Goal: Information Seeking & Learning: Find specific page/section

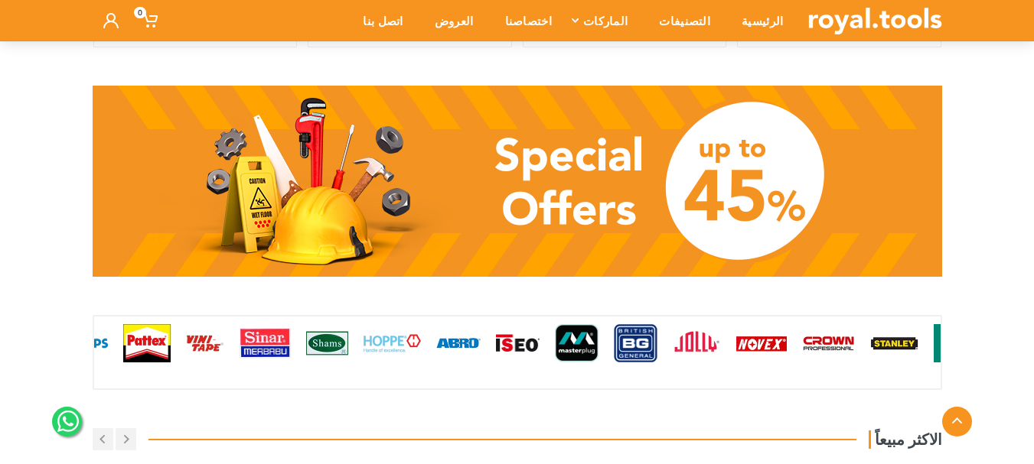
scroll to position [1607, 0]
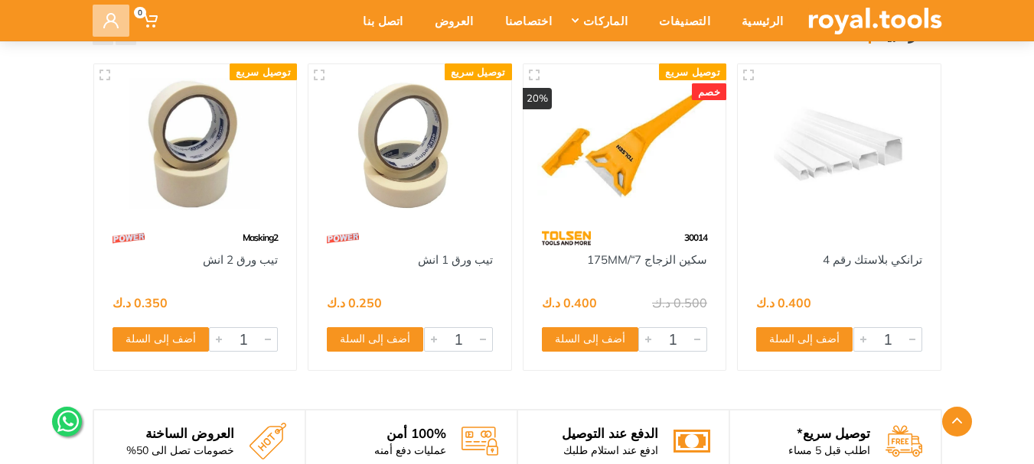
click at [113, 24] on icon at bounding box center [110, 20] width 15 height 15
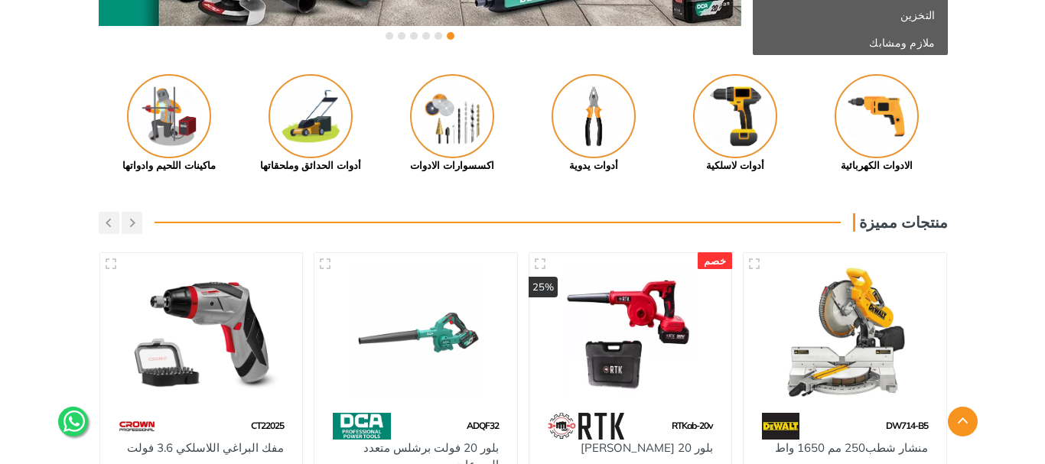
scroll to position [0, 0]
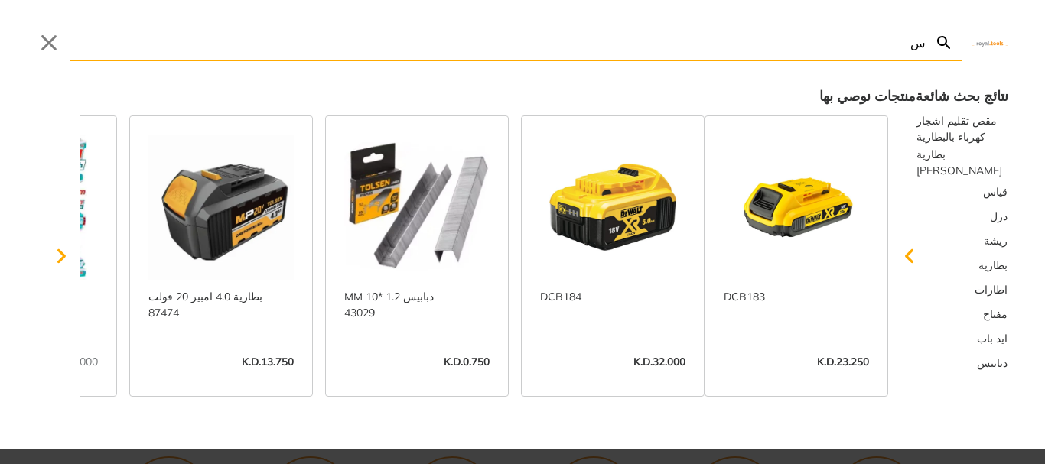
type input "س"
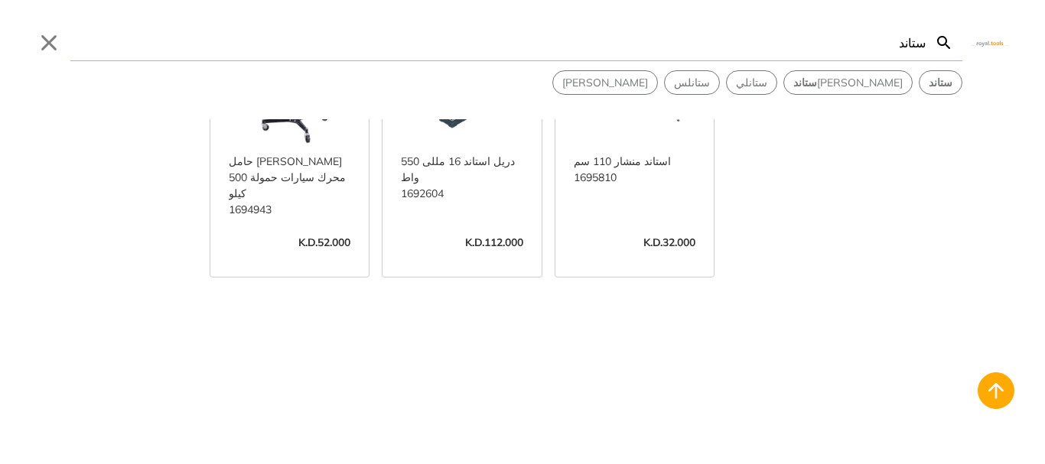
scroll to position [935, 0]
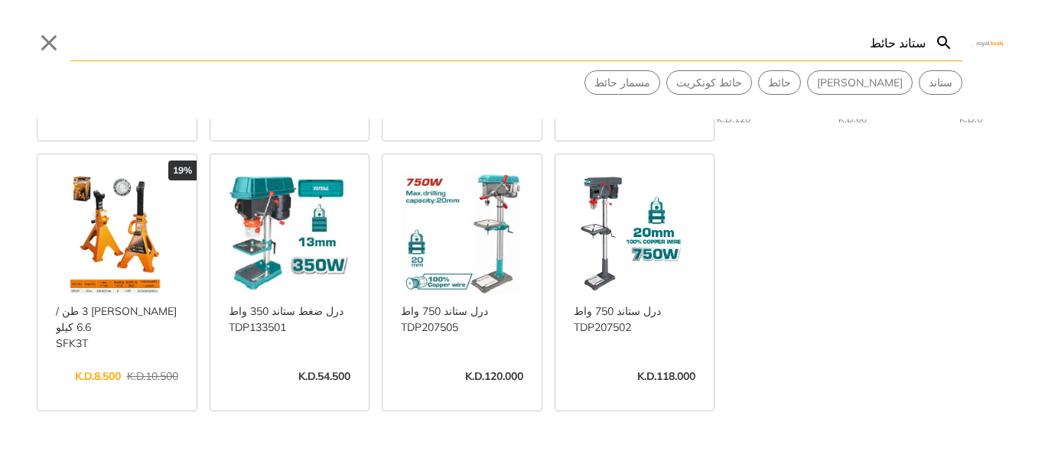
scroll to position [306, 0]
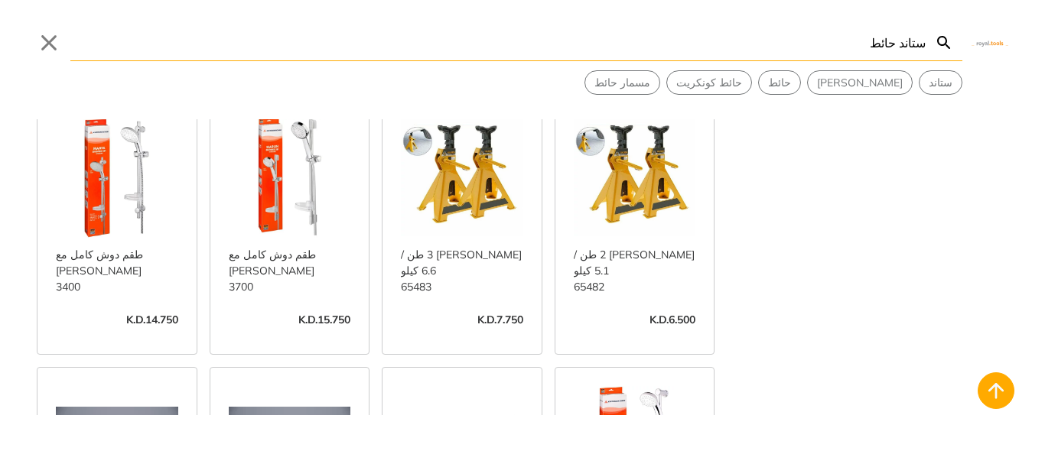
scroll to position [1377, 0]
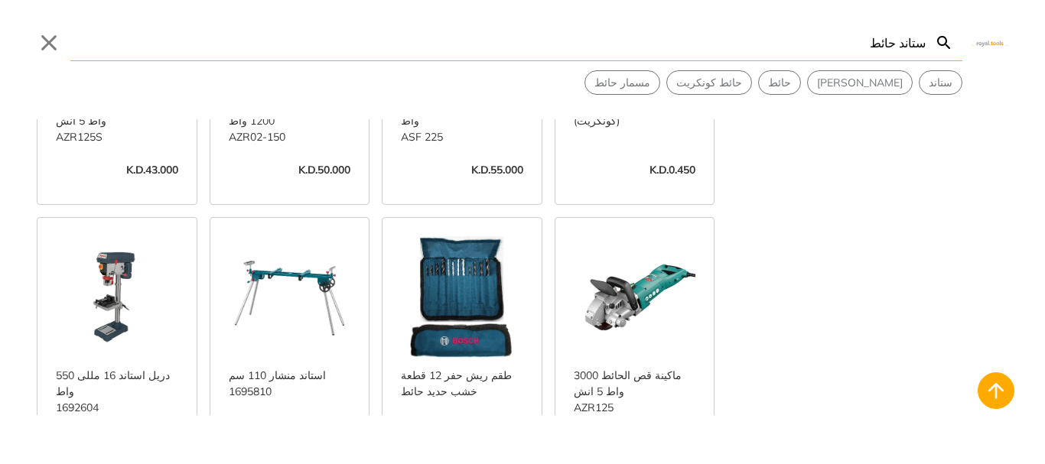
scroll to position [2984, 0]
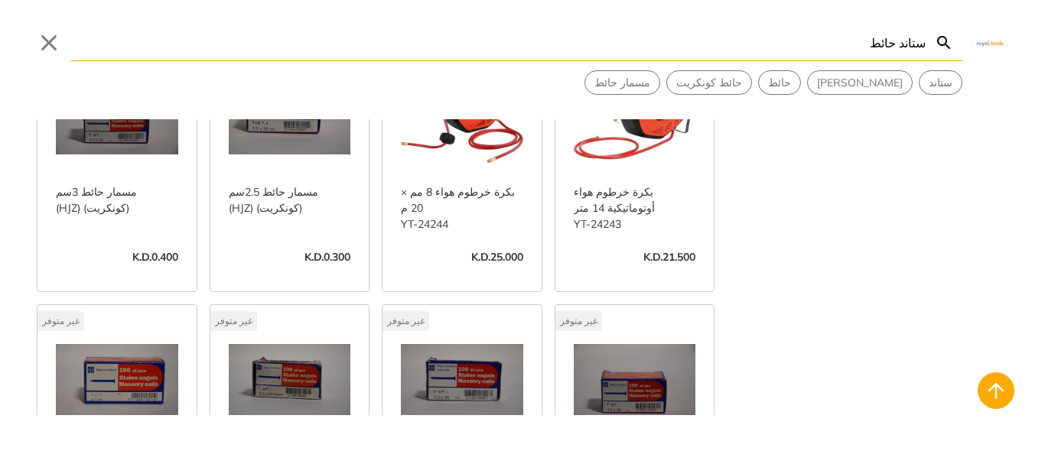
scroll to position [5406, 0]
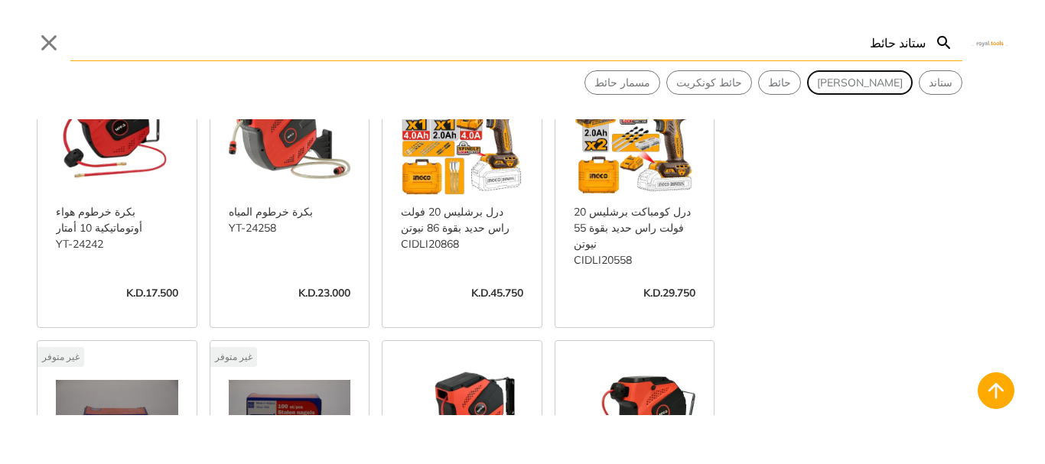
click at [897, 79] on span "[PERSON_NAME]" at bounding box center [860, 83] width 86 height 16
type input "[PERSON_NAME]"
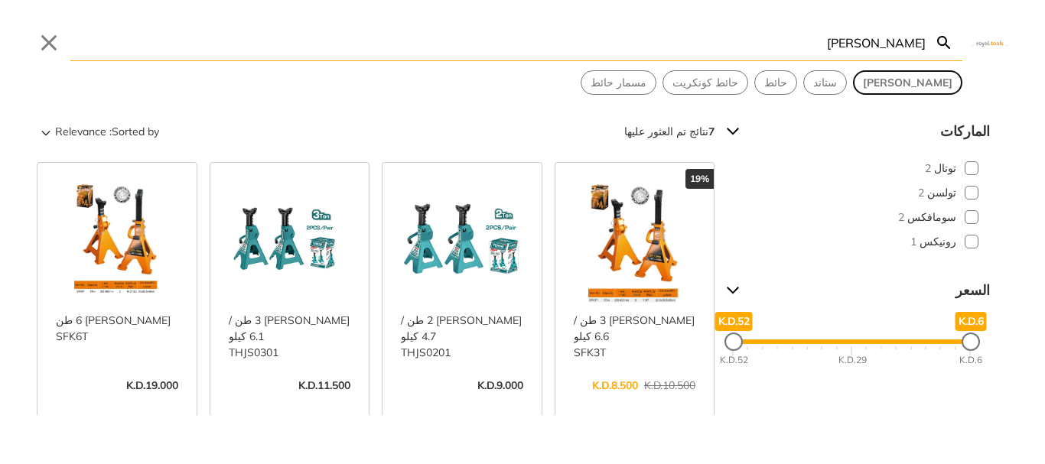
click at [950, 93] on button "[PERSON_NAME]" at bounding box center [908, 82] width 108 height 23
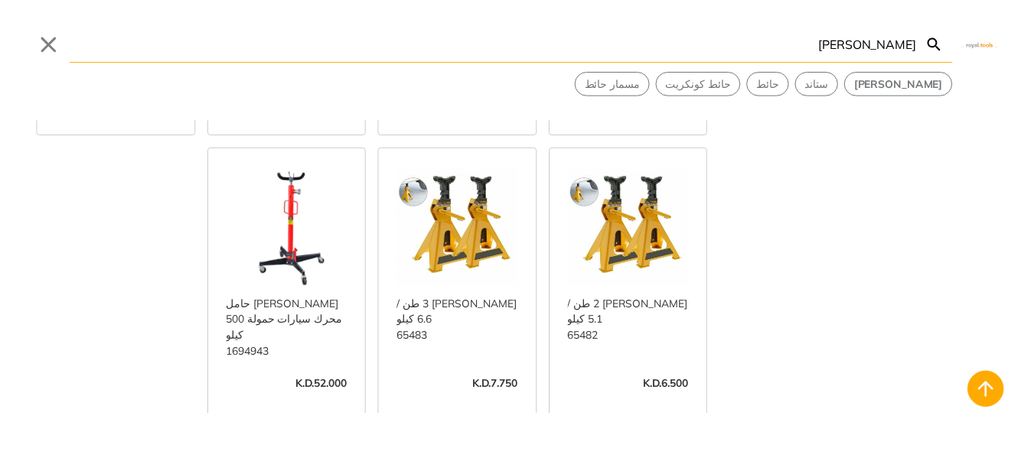
scroll to position [28, 0]
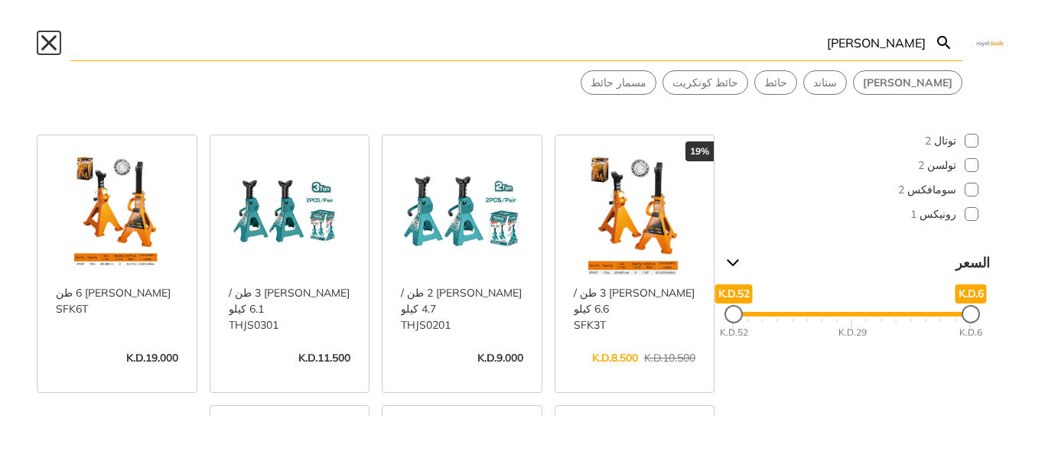
click at [46, 40] on button "Close" at bounding box center [49, 43] width 24 height 24
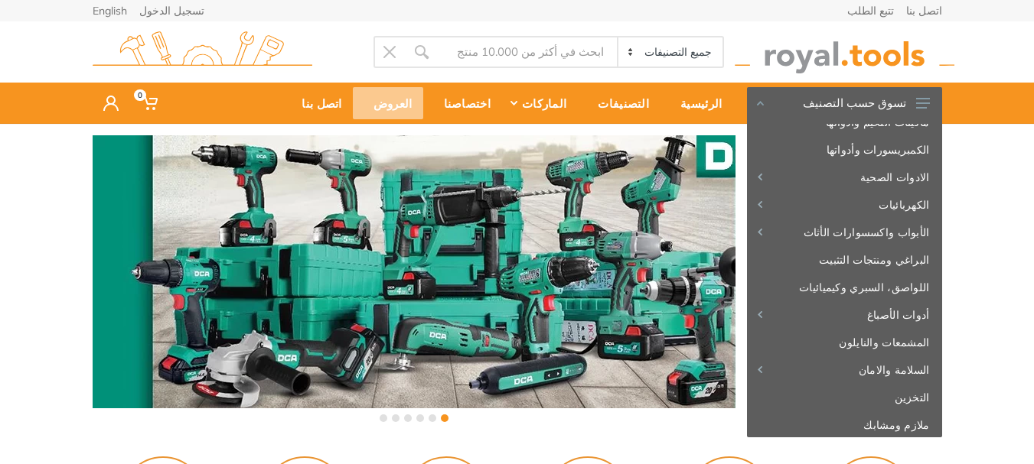
click at [423, 103] on div "العروض" at bounding box center [388, 103] width 70 height 32
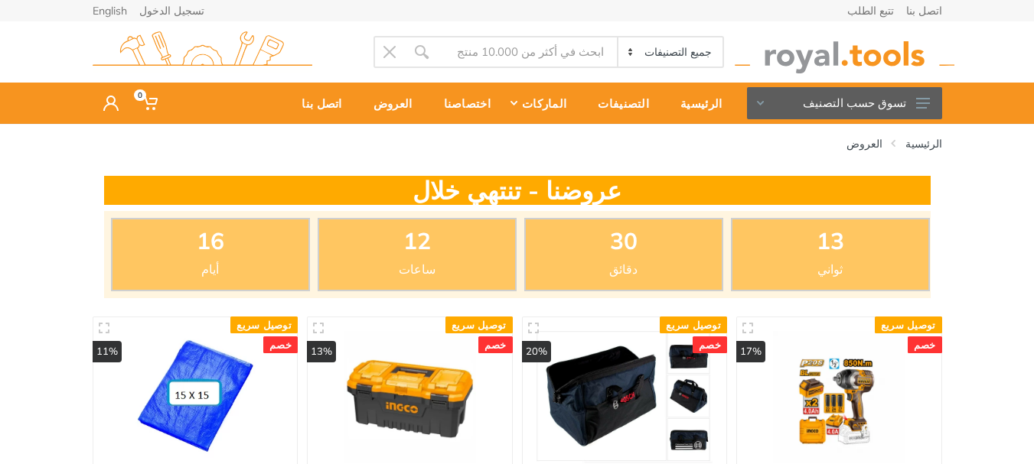
click at [517, 46] on input "Site search" at bounding box center [528, 52] width 180 height 32
type input "رف ستاند"
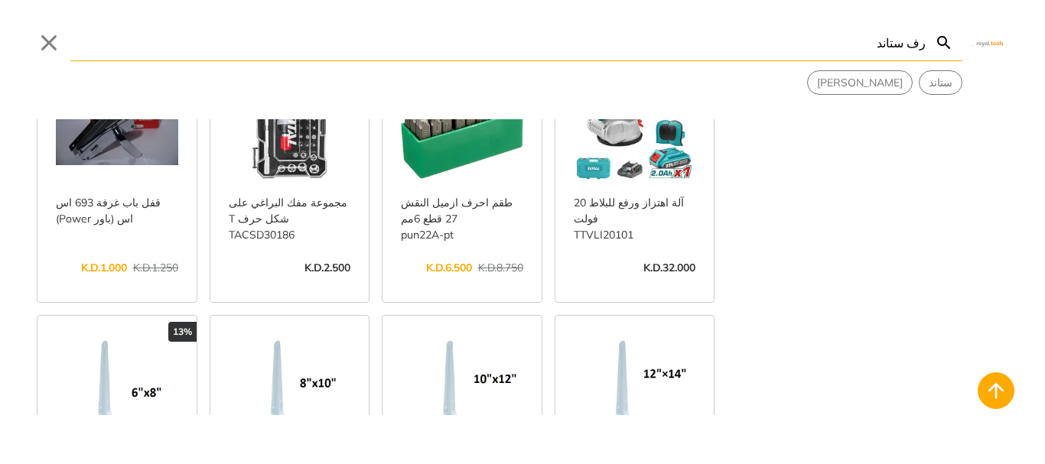
scroll to position [1530, 0]
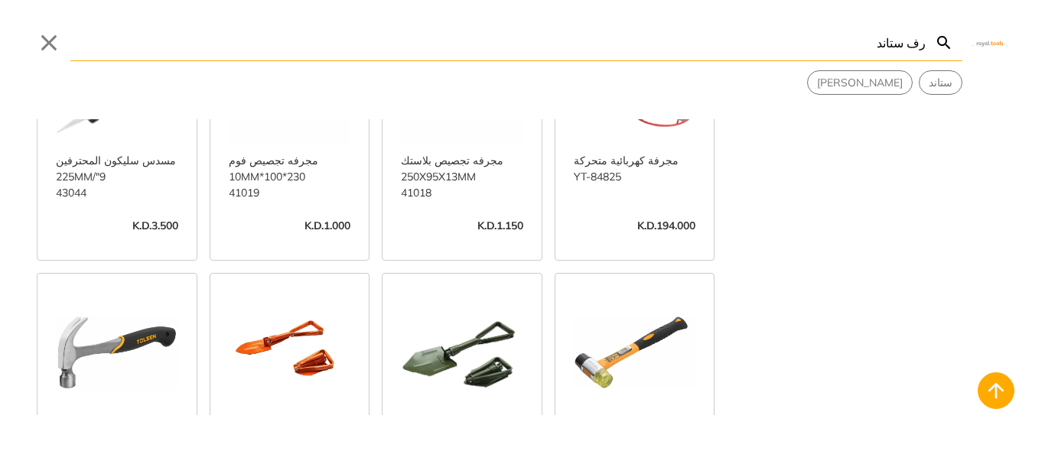
scroll to position [3367, 0]
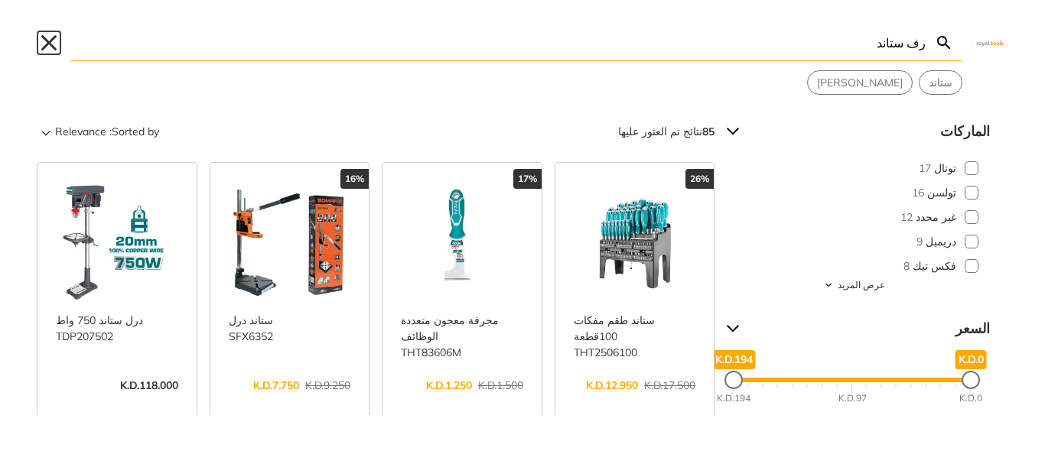
click at [46, 44] on button "Close" at bounding box center [49, 43] width 24 height 24
